Goal: Register for event/course

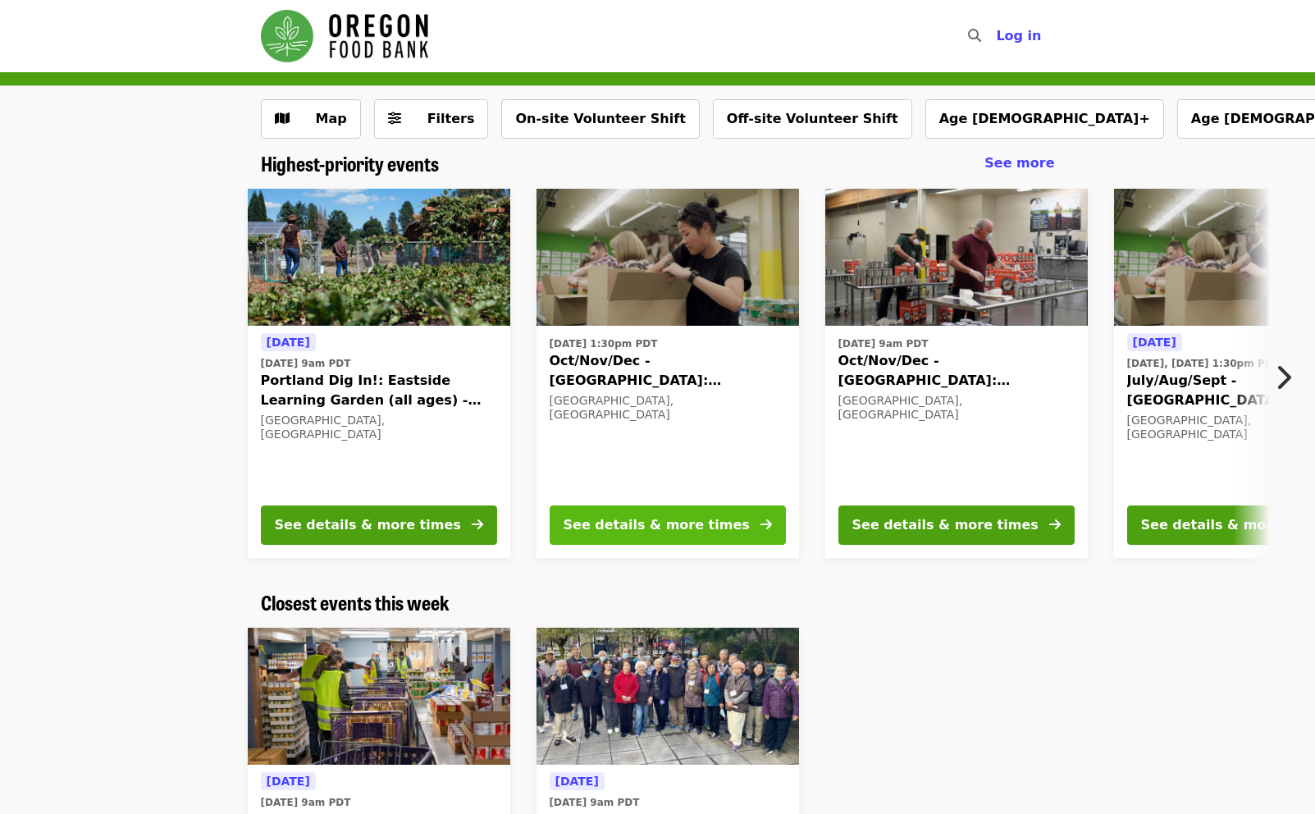
click at [672, 523] on div "See details & more times" at bounding box center [656, 525] width 186 height 20
click at [1290, 373] on icon "chevron-right icon" at bounding box center [1283, 377] width 16 height 31
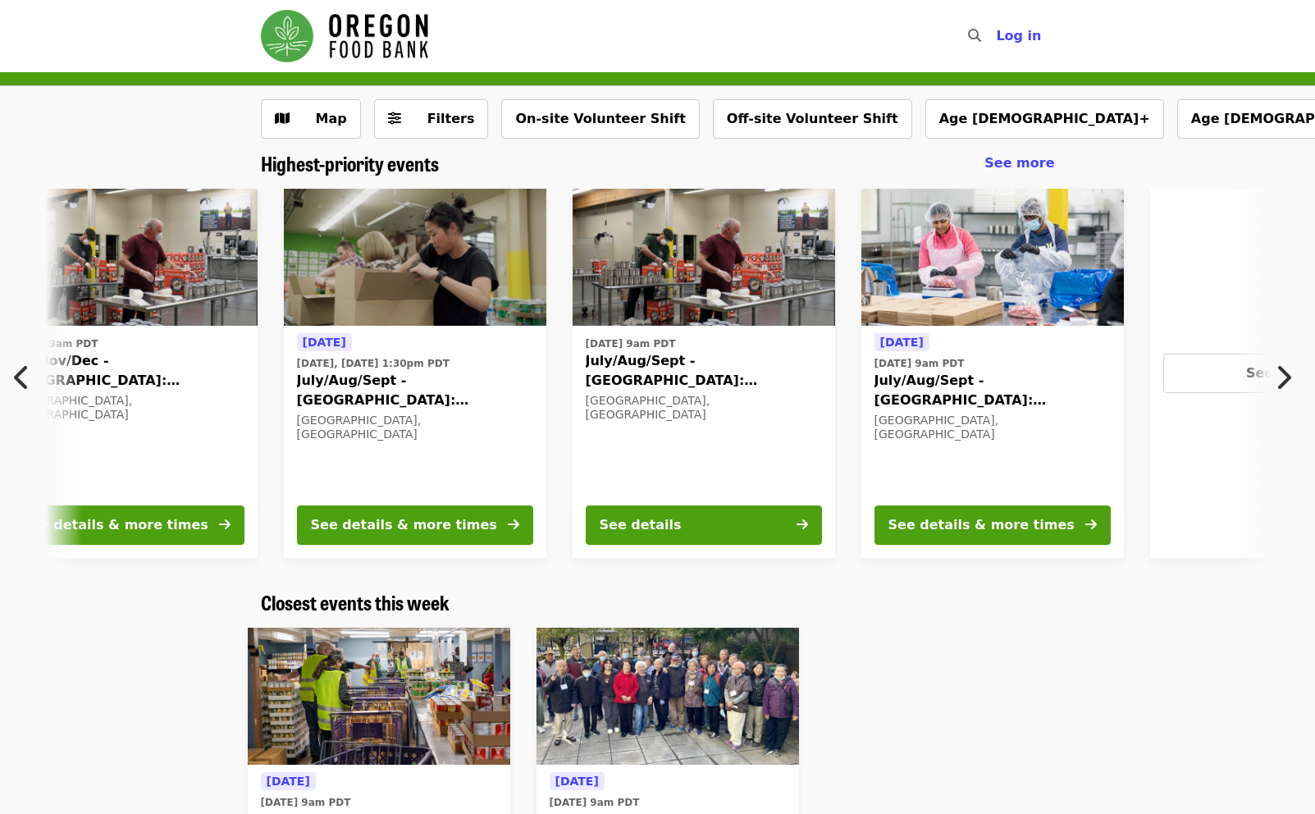
scroll to position [0, 883]
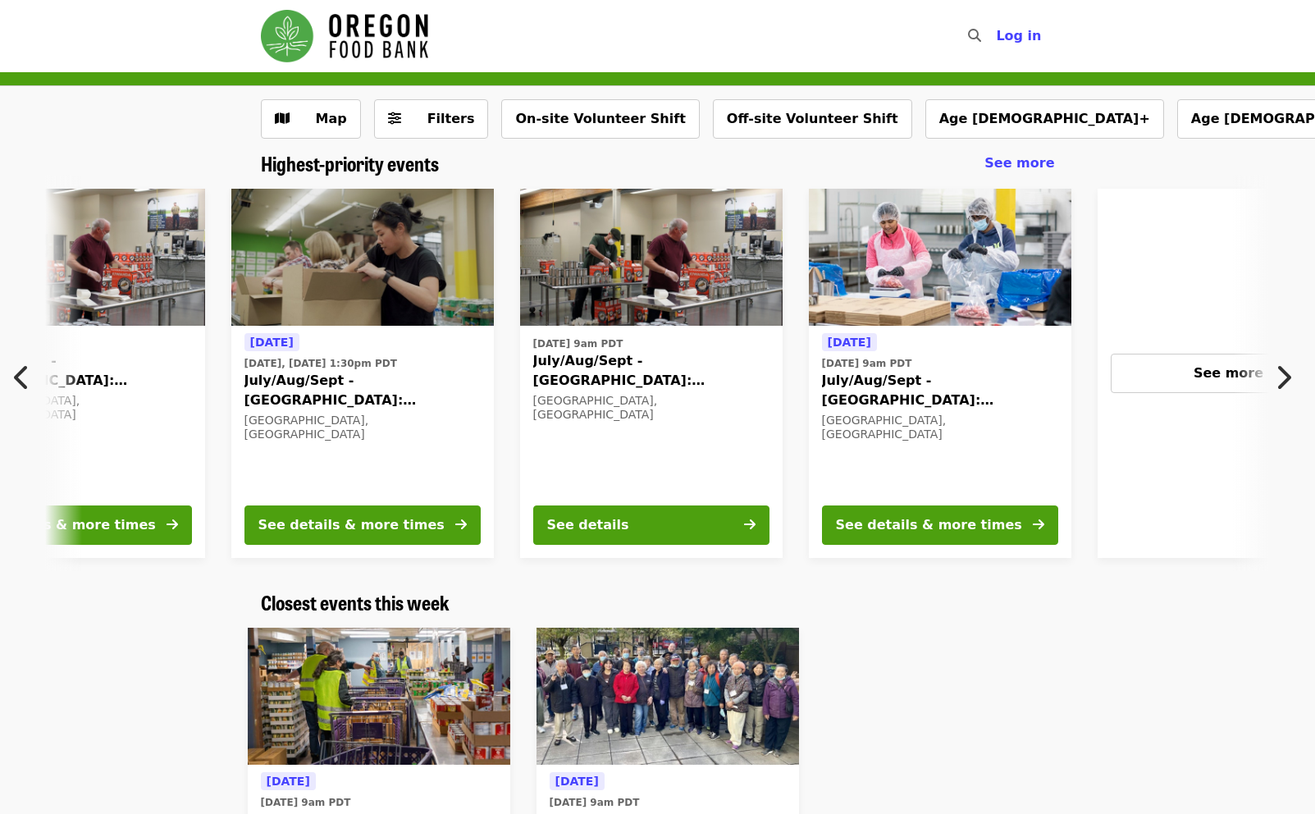
click at [1290, 373] on icon "chevron-right icon" at bounding box center [1283, 377] width 16 height 31
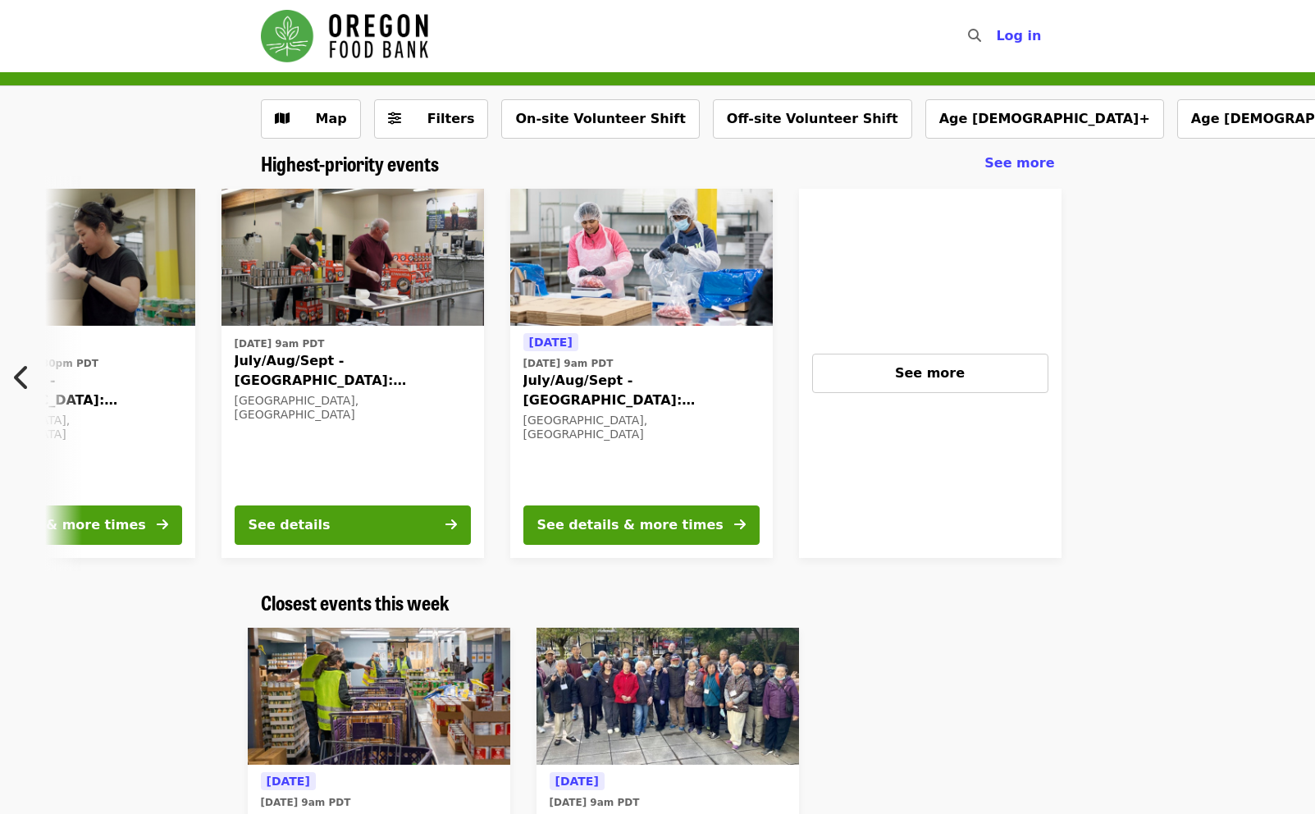
scroll to position [0, 1321]
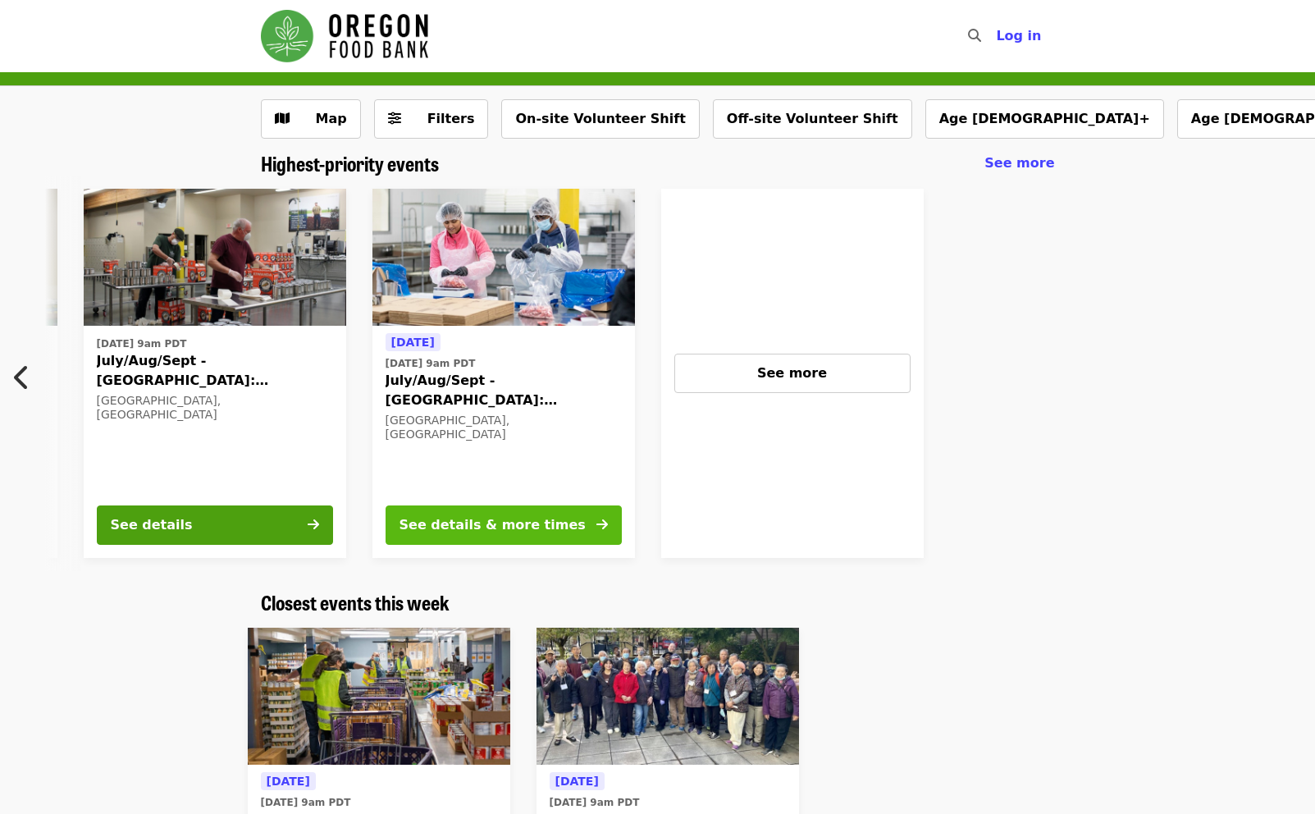
click at [504, 525] on div "See details & more times" at bounding box center [492, 525] width 186 height 20
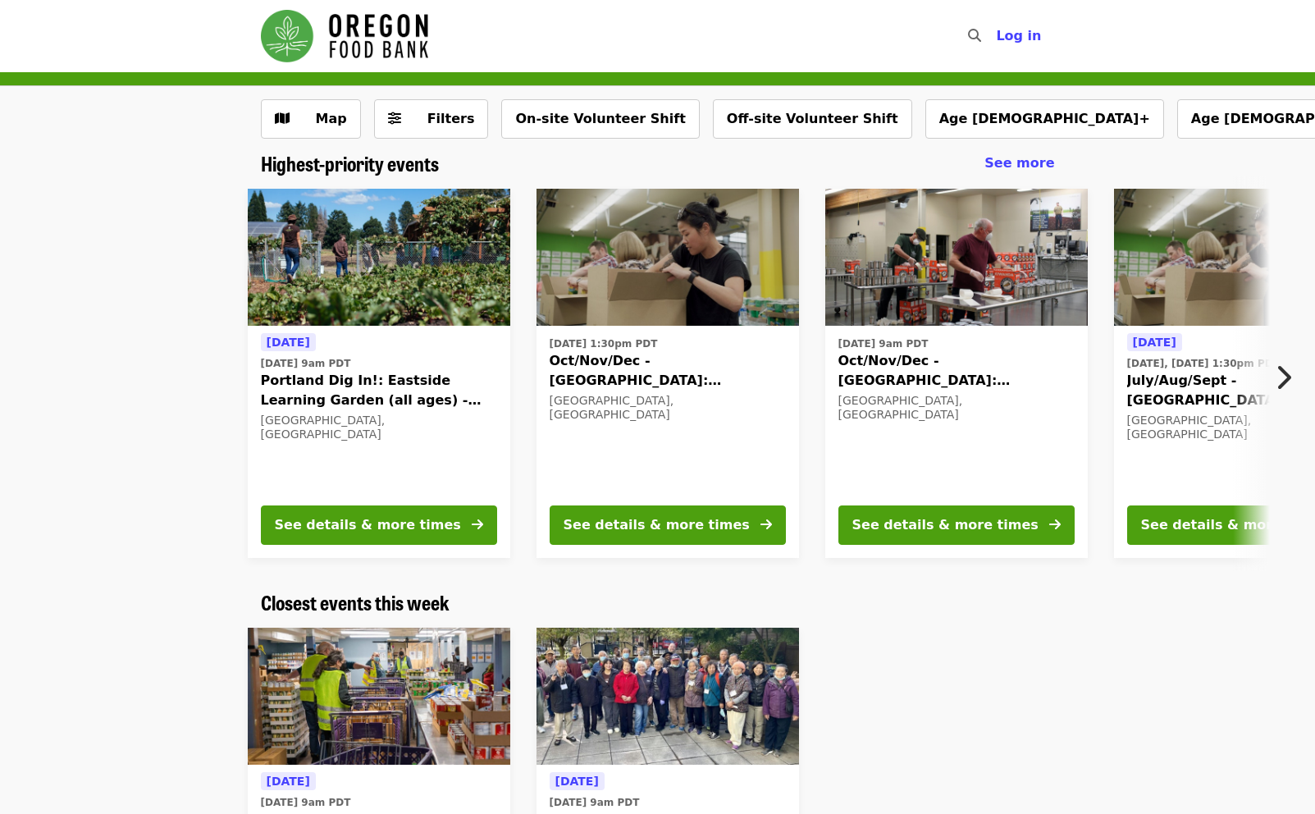
click at [1279, 374] on icon "chevron-right icon" at bounding box center [1283, 377] width 16 height 31
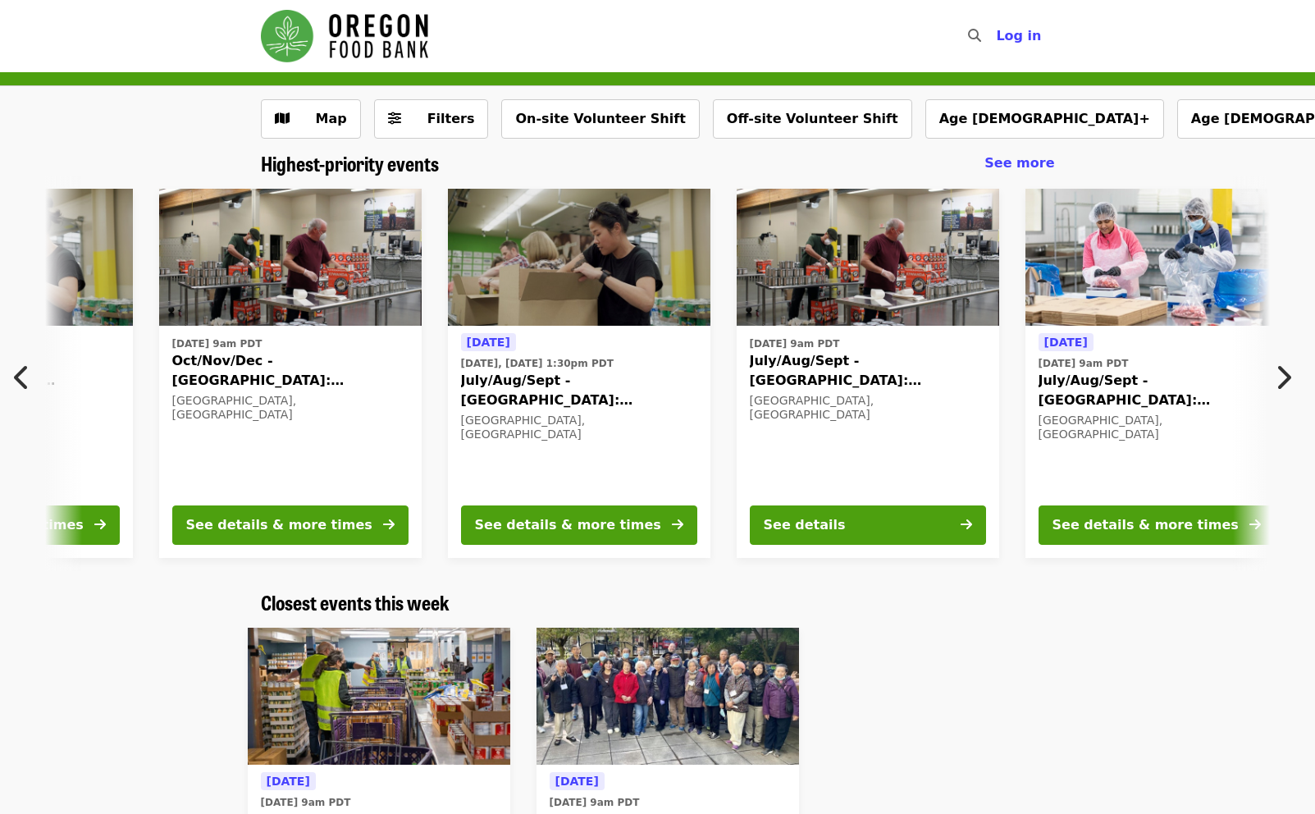
scroll to position [0, 883]
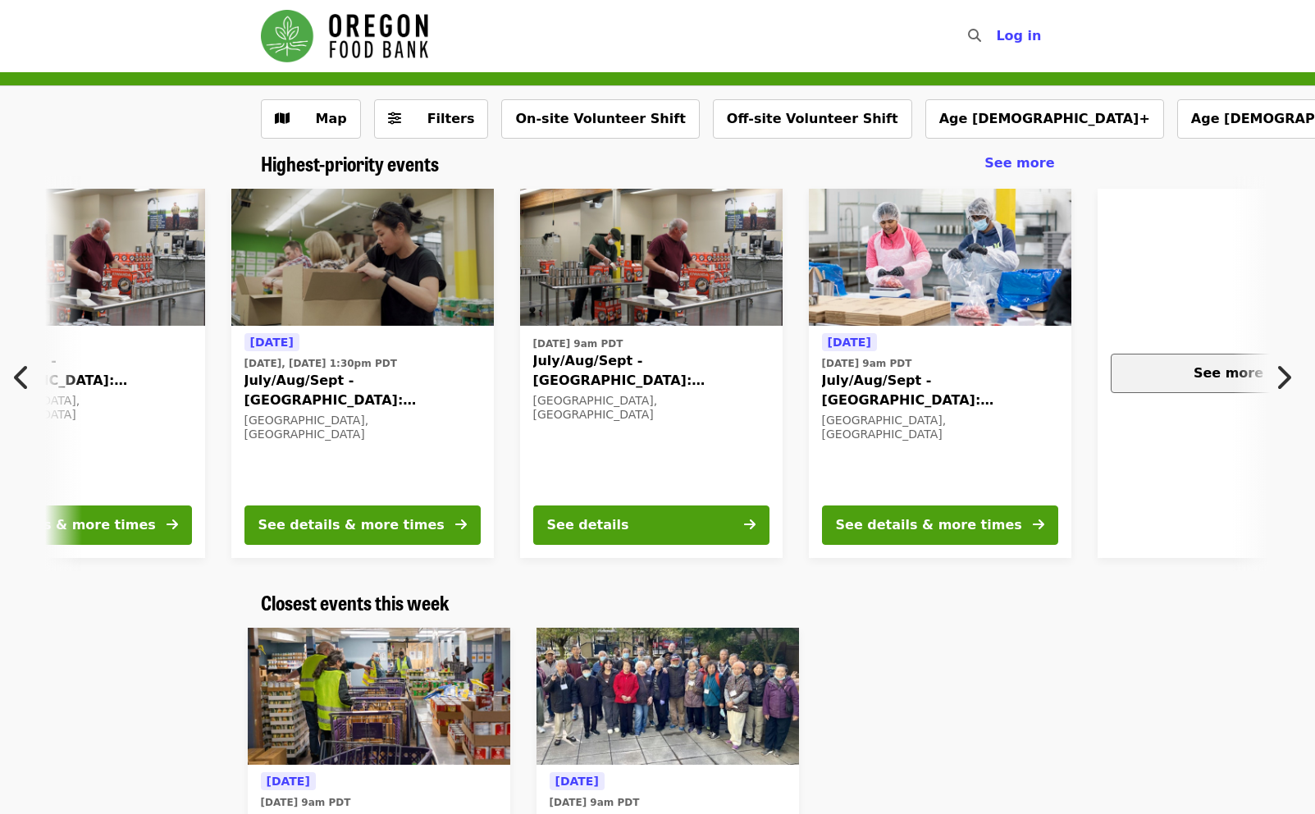
click at [1229, 387] on button "See more" at bounding box center [1229, 373] width 236 height 39
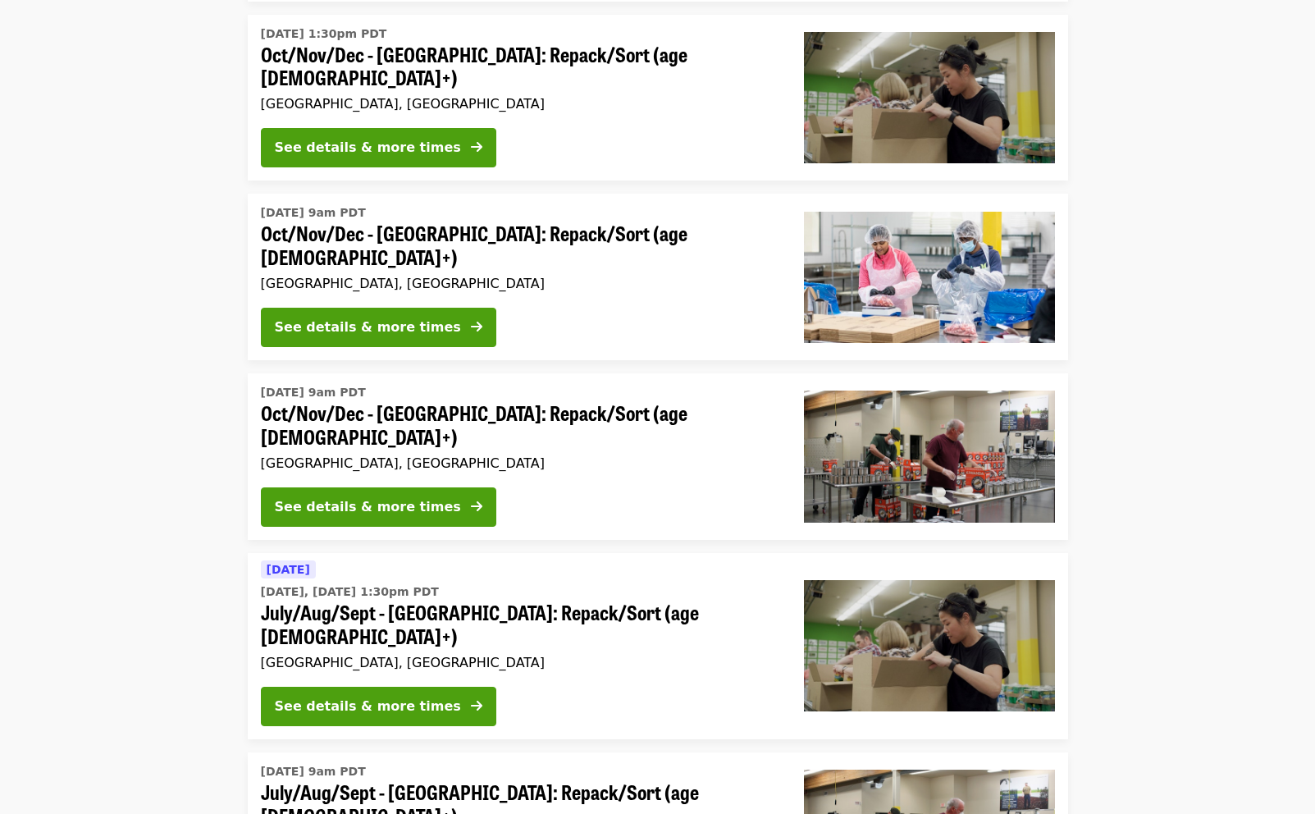
scroll to position [246, 0]
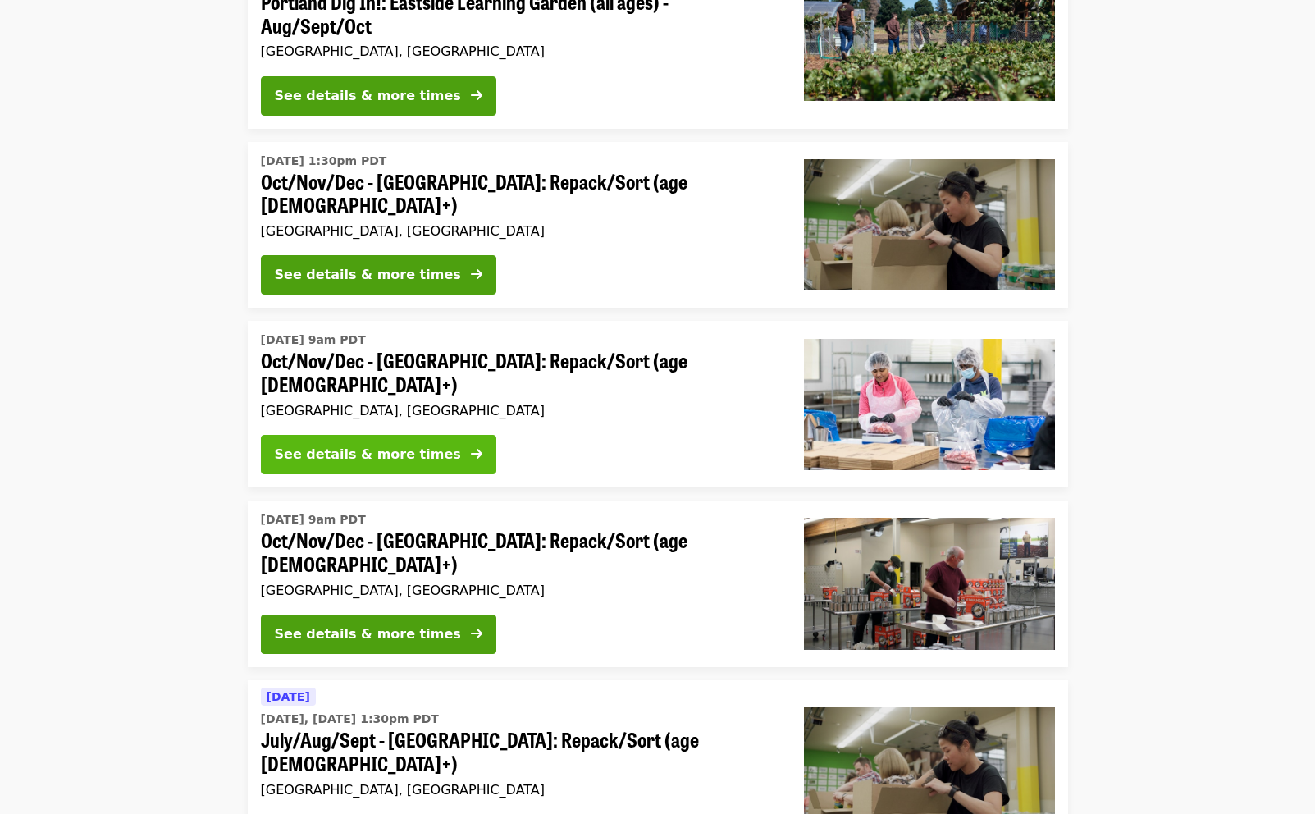
click at [390, 445] on div "See details & more times" at bounding box center [368, 455] width 186 height 20
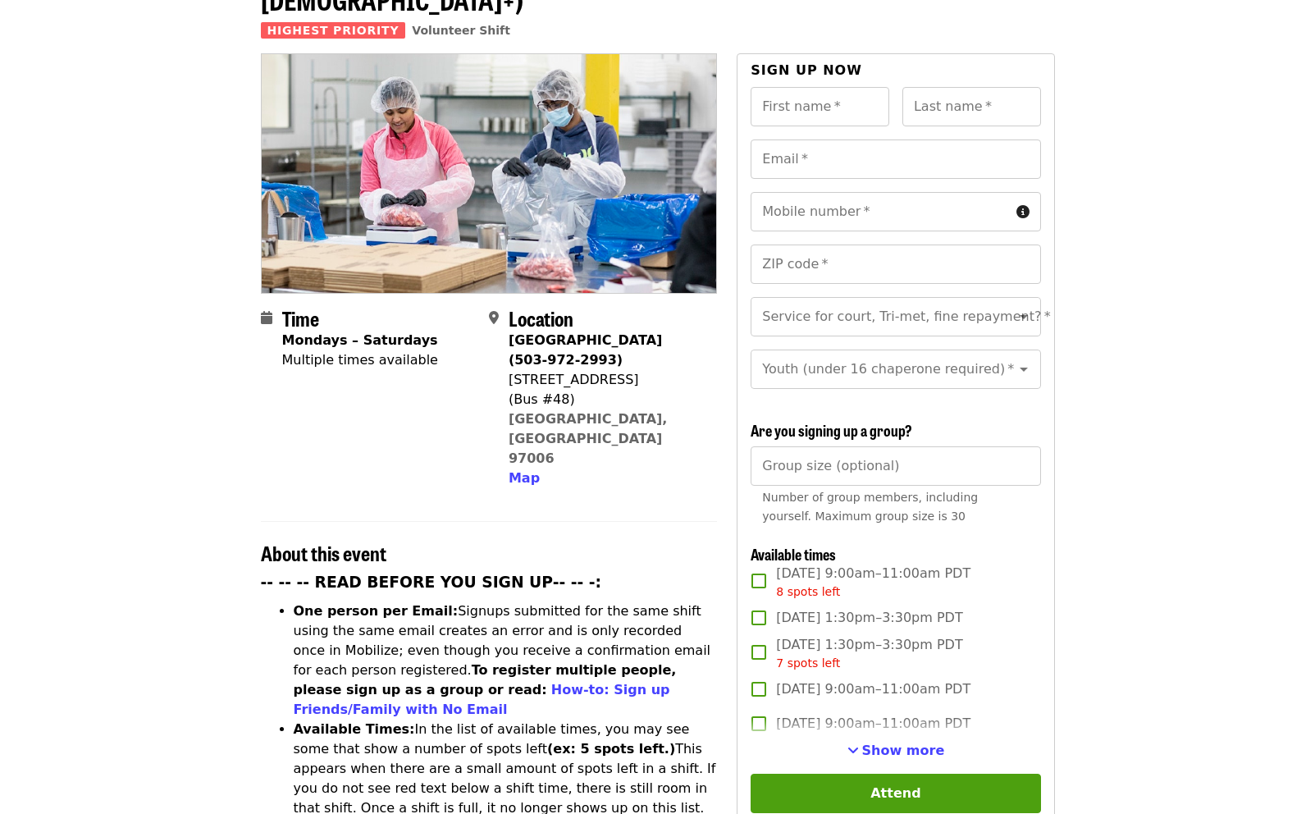
scroll to position [164, 0]
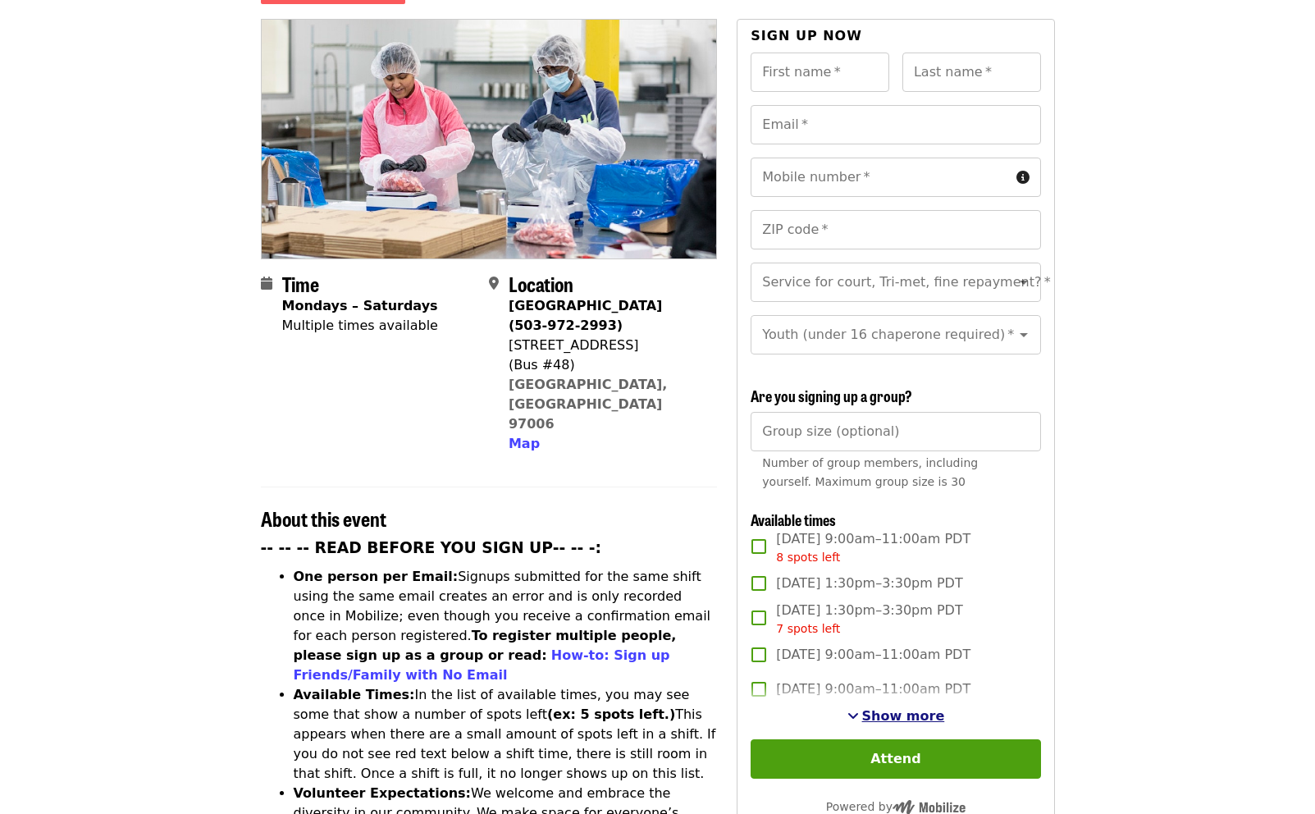
click at [897, 711] on span "Show more" at bounding box center [903, 716] width 83 height 16
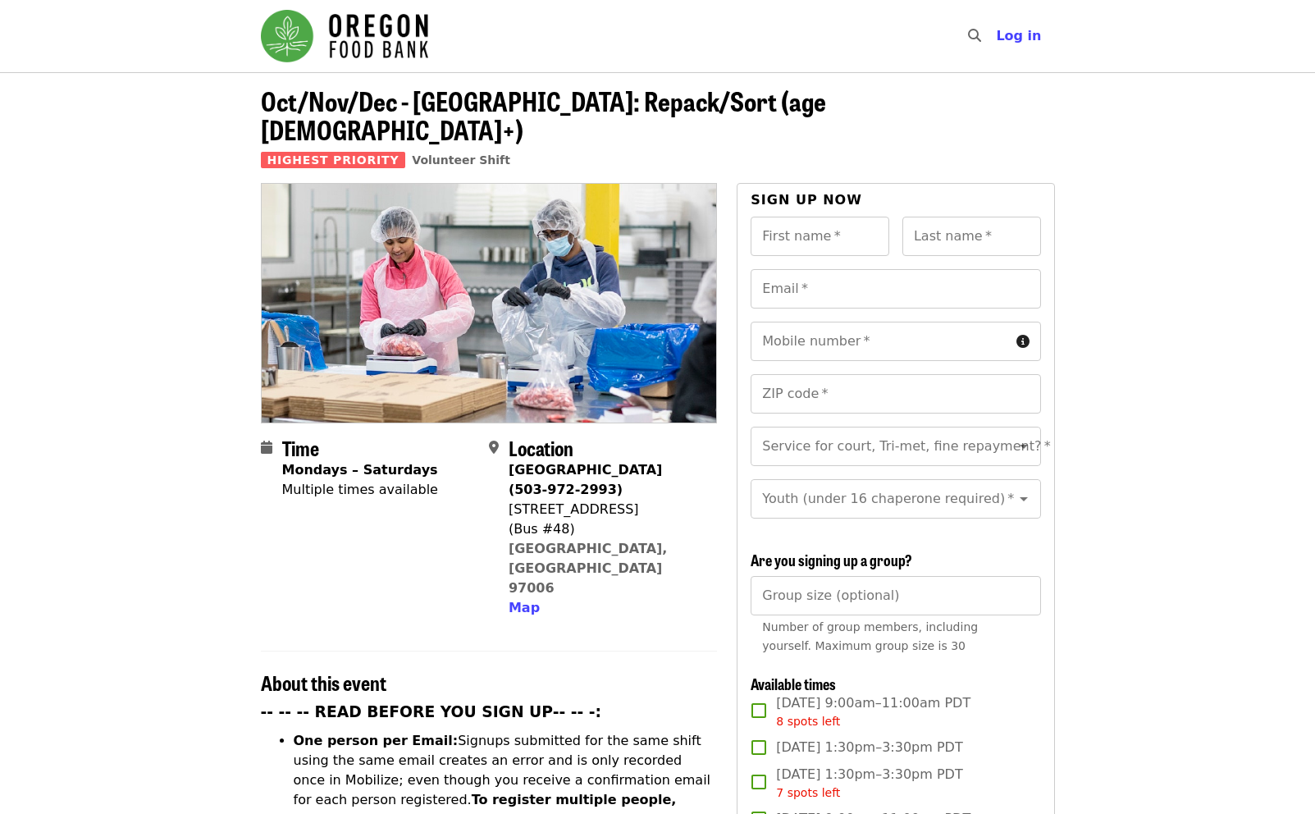
scroll to position [82, 0]
